Goal: Task Accomplishment & Management: Use online tool/utility

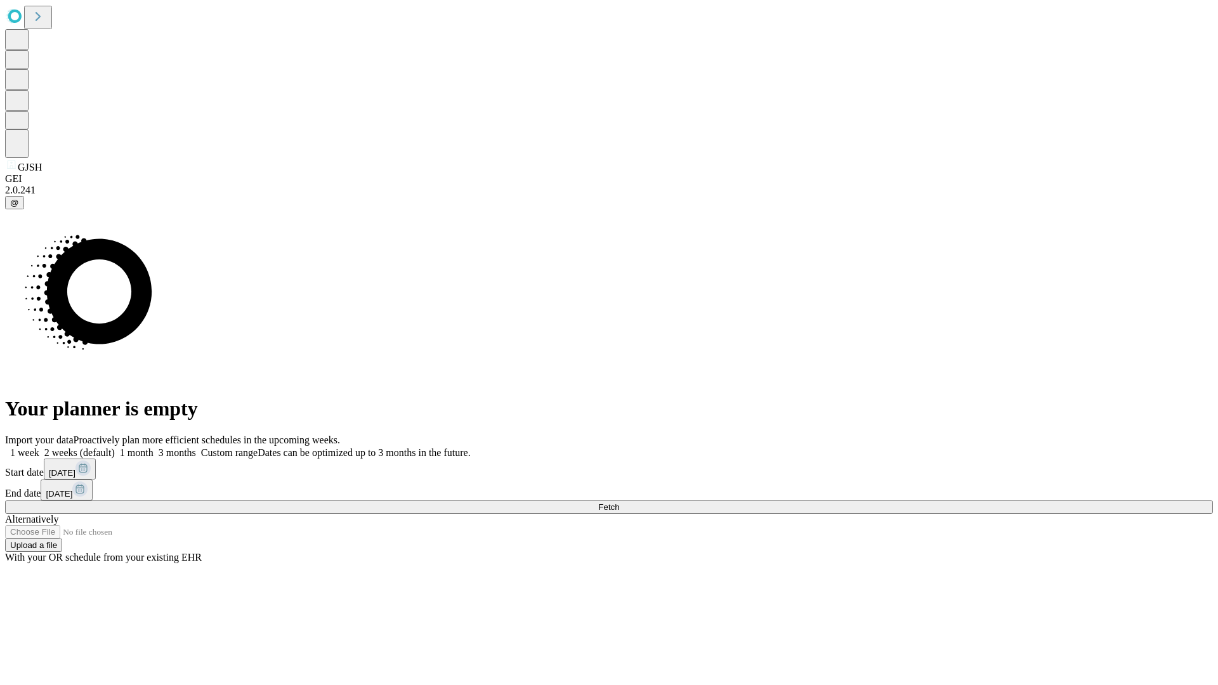
click at [619, 502] on span "Fetch" at bounding box center [608, 507] width 21 height 10
